Goal: Information Seeking & Learning: Check status

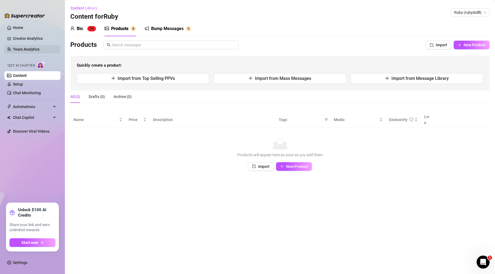
click at [29, 47] on link "Team Analytics" at bounding box center [26, 49] width 27 height 4
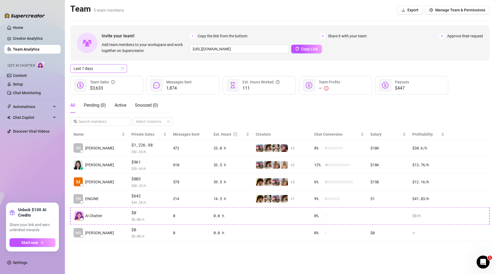
click at [112, 69] on span "Last 7 days" at bounding box center [99, 68] width 50 height 8
click at [103, 94] on div "Last 30 days" at bounding box center [99, 97] width 48 height 6
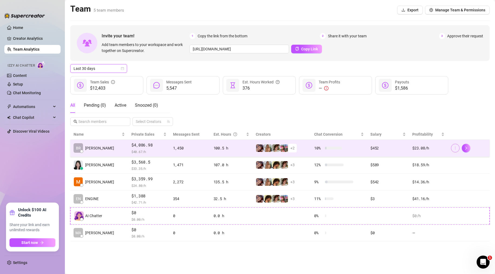
click at [455, 150] on span "button" at bounding box center [456, 148] width 4 height 4
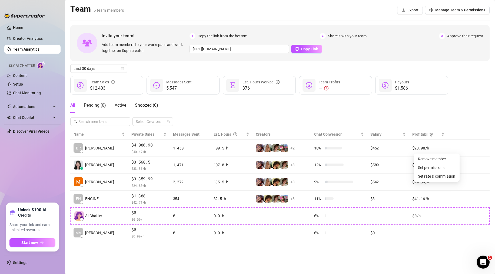
click at [462, 124] on div "All Pending ( 0 ) Active Snoozed ( 0 ) Select Creators" at bounding box center [280, 112] width 420 height 28
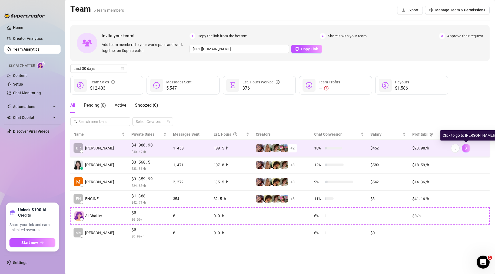
click at [468, 146] on icon "right" at bounding box center [467, 148] width 4 height 4
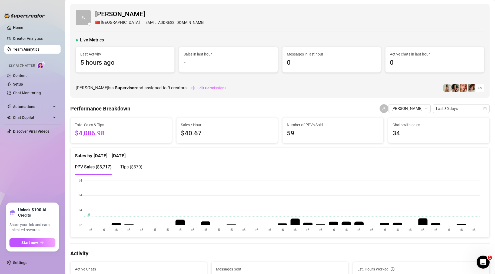
click at [138, 166] on span "Tips ( $370 )" at bounding box center [131, 166] width 22 height 5
click at [96, 168] on span "PPV Sales ( $3,717 )" at bounding box center [93, 166] width 37 height 5
click at [134, 167] on span "Tips ( $370 )" at bounding box center [131, 166] width 22 height 5
click at [90, 167] on span "PPV Sales ( $3,717 )" at bounding box center [93, 166] width 37 height 5
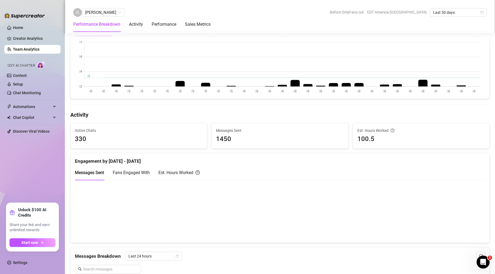
scroll to position [135, 0]
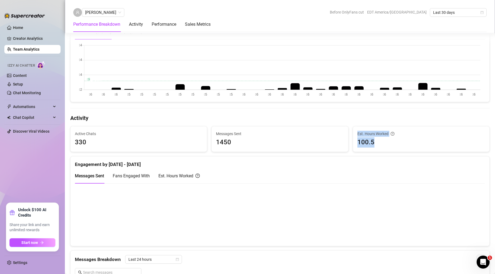
drag, startPoint x: 371, startPoint y: 142, endPoint x: 341, endPoint y: 142, distance: 30.3
click at [341, 142] on div "Active Chats 330 Messages Sent 1450 Est. Hours Worked 100.5" at bounding box center [280, 139] width 424 height 26
click at [319, 101] on div at bounding box center [280, 70] width 419 height 63
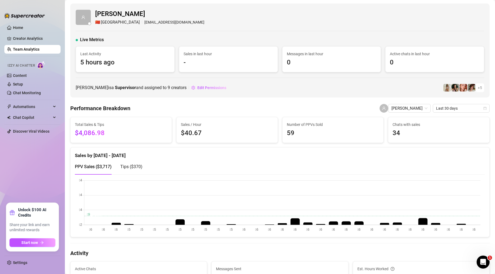
scroll to position [0, 0]
